Goal: Task Accomplishment & Management: Use online tool/utility

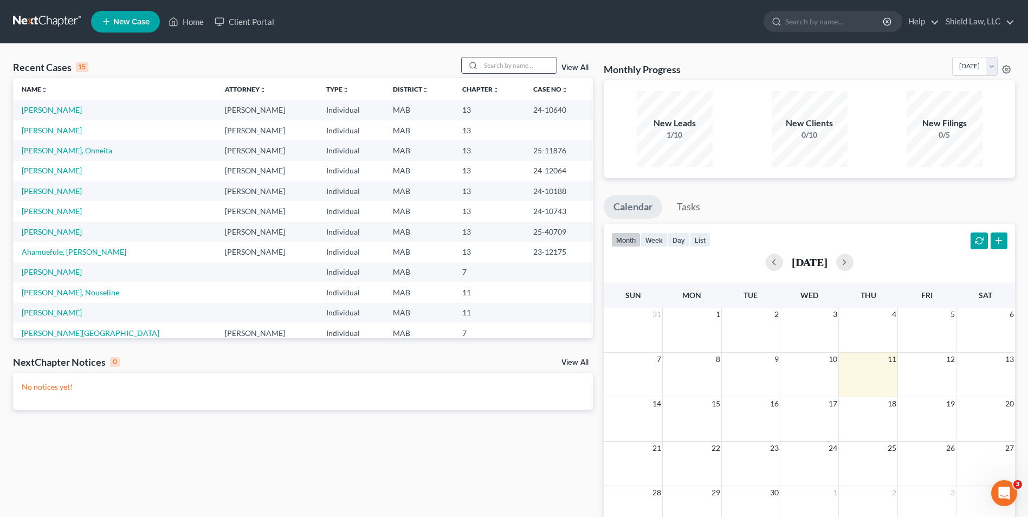
click at [533, 60] on input "search" at bounding box center [519, 65] width 76 height 16
type input "f"
type input "gramazio"
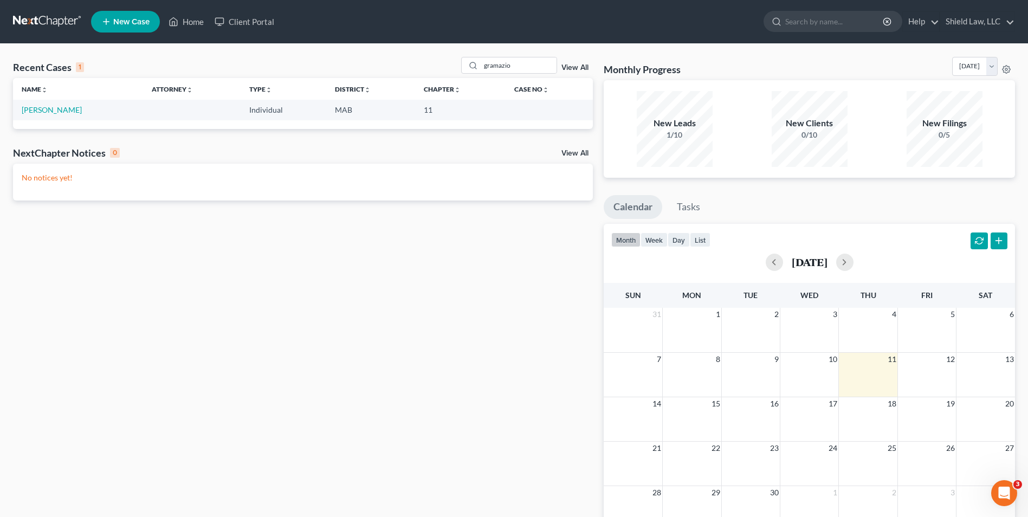
click at [37, 115] on td "[PERSON_NAME]" at bounding box center [78, 110] width 130 height 20
click at [38, 114] on link "[PERSON_NAME]" at bounding box center [52, 109] width 60 height 9
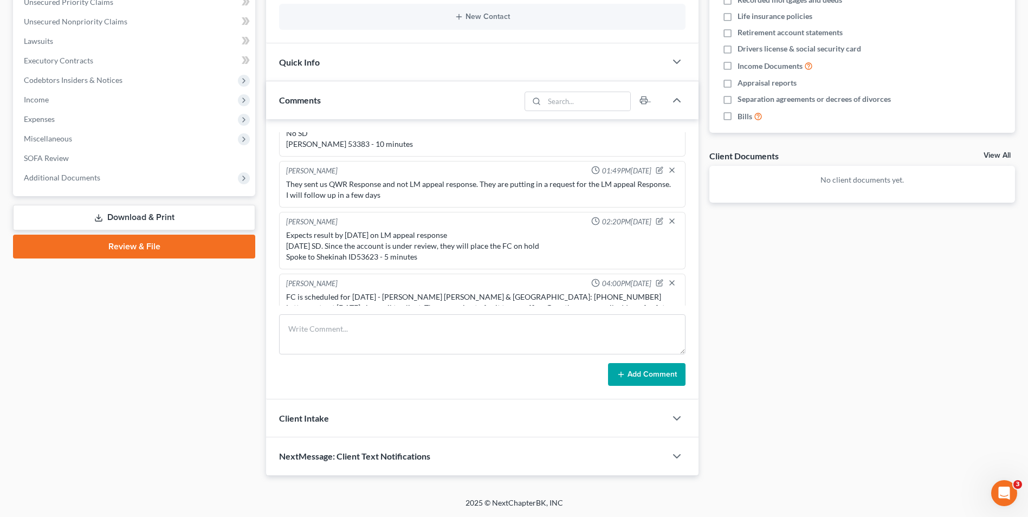
scroll to position [879, 0]
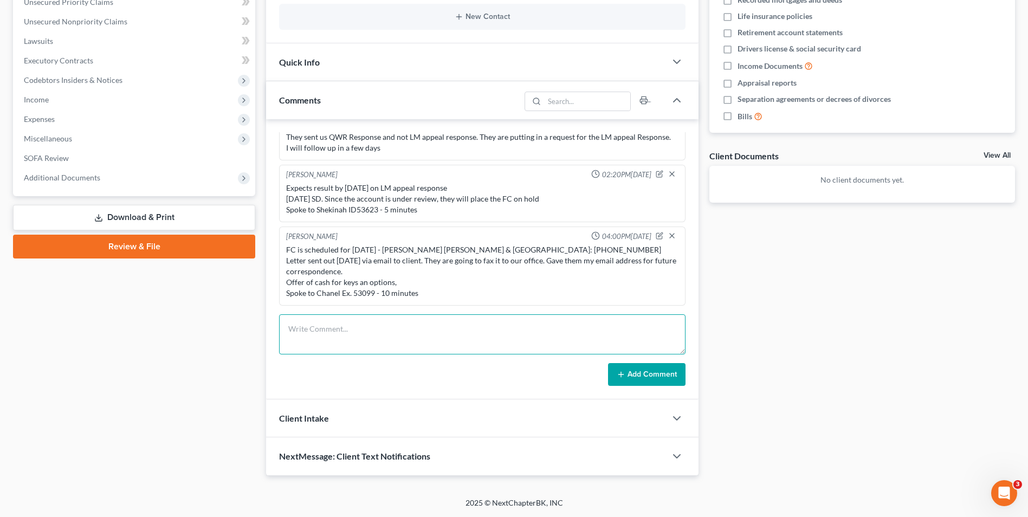
click at [436, 327] on textarea at bounding box center [482, 334] width 407 height 40
type textarea "emailed over LM appeal letter"
click at [624, 372] on icon at bounding box center [621, 374] width 9 height 9
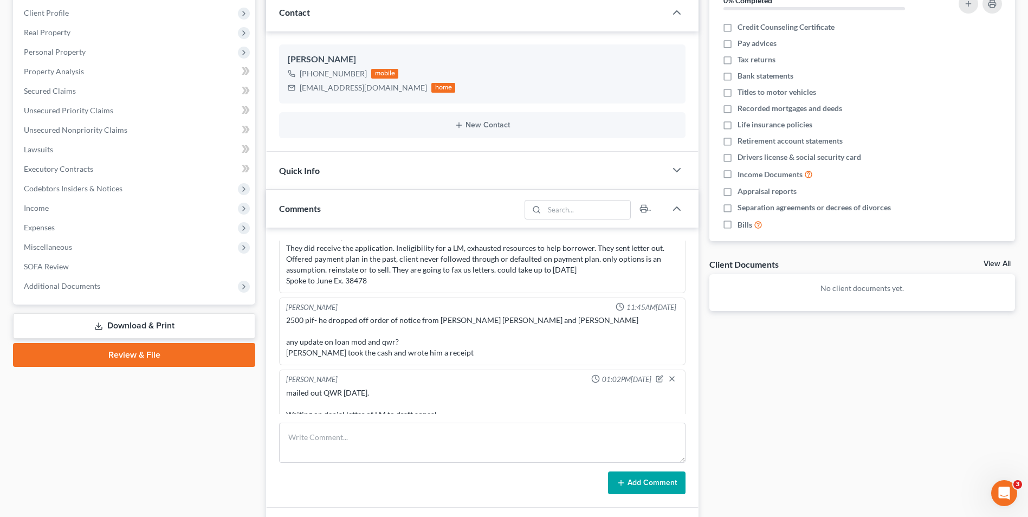
scroll to position [434, 0]
